Goal: Navigation & Orientation: Find specific page/section

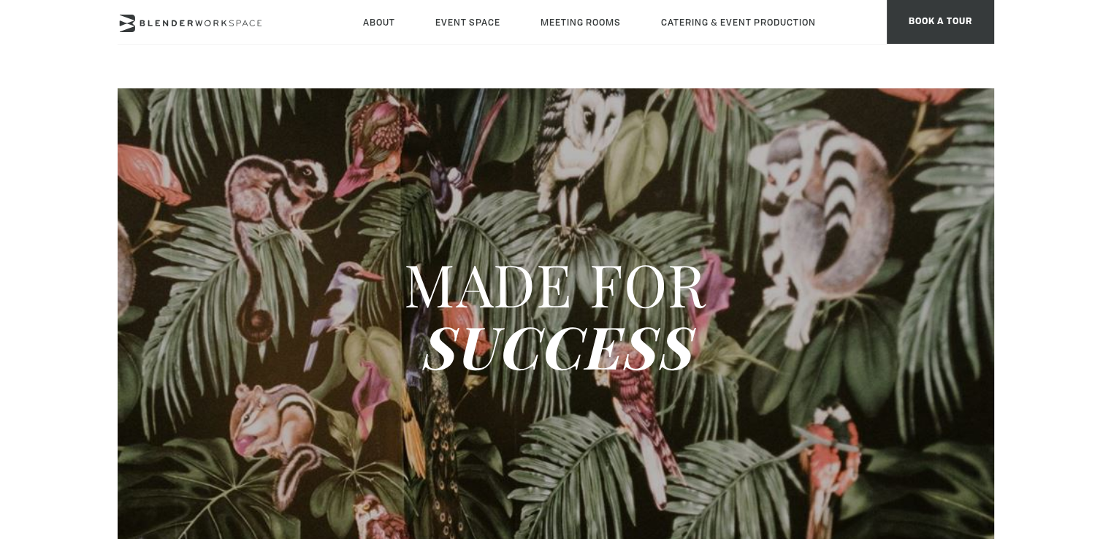
type div "2025-08-21"
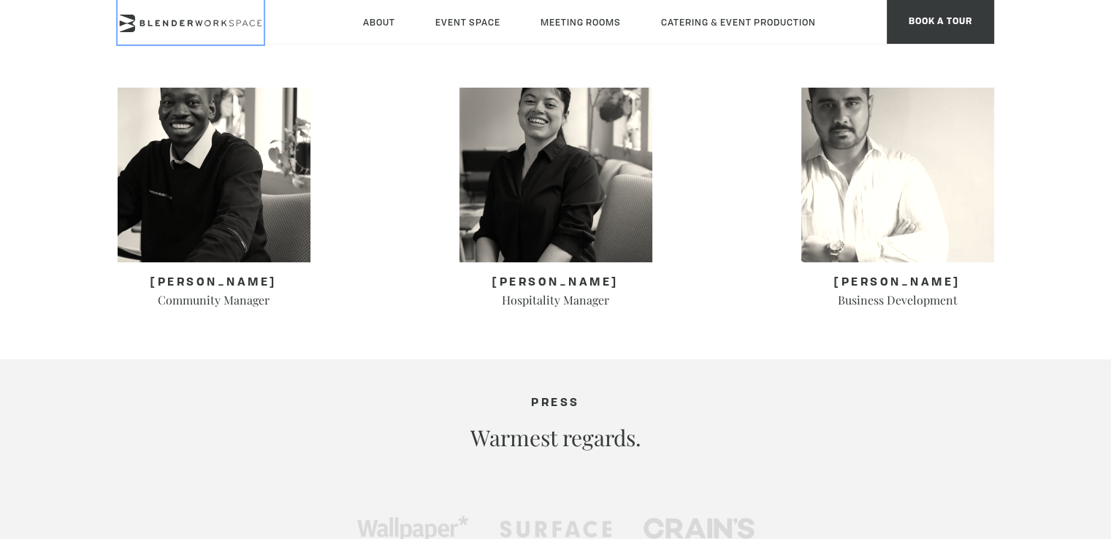
click at [210, 27] on icon at bounding box center [191, 24] width 146 height 18
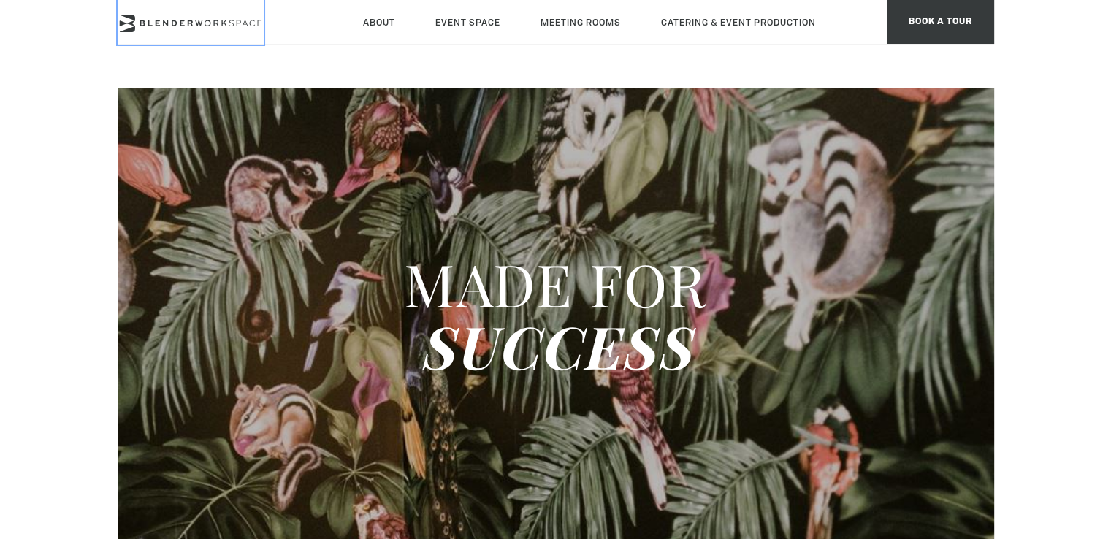
click at [248, 9] on link at bounding box center [191, 22] width 146 height 45
